Goal: Navigation & Orientation: Go to known website

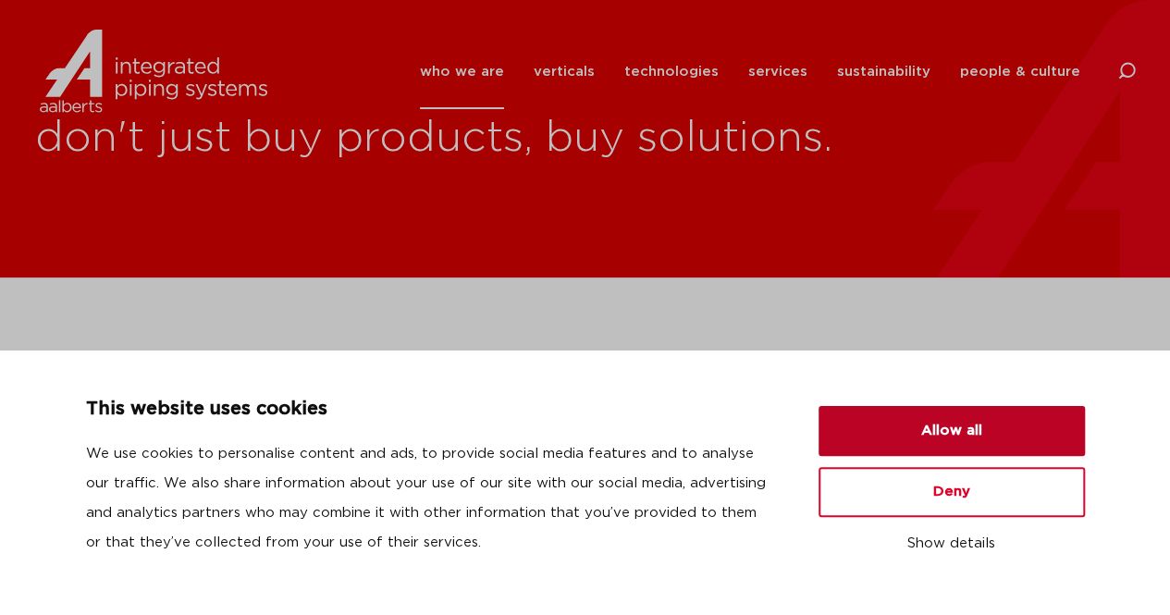
click at [891, 431] on button "Allow all" at bounding box center [951, 431] width 266 height 50
